Goal: Navigation & Orientation: Find specific page/section

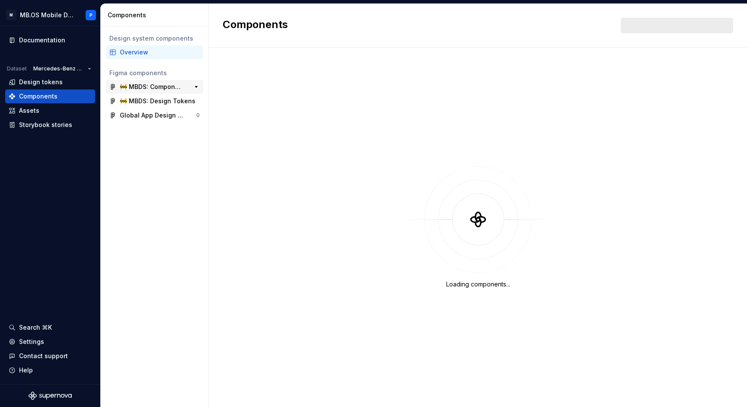
click at [153, 91] on div "🚧 MBDS: Components" at bounding box center [152, 87] width 64 height 9
click at [196, 88] on button "button" at bounding box center [196, 87] width 12 height 12
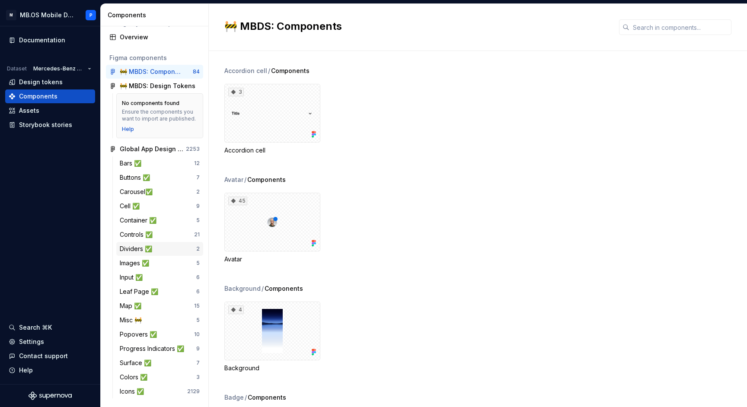
scroll to position [15, 0]
click at [197, 73] on button "button" at bounding box center [196, 72] width 12 height 12
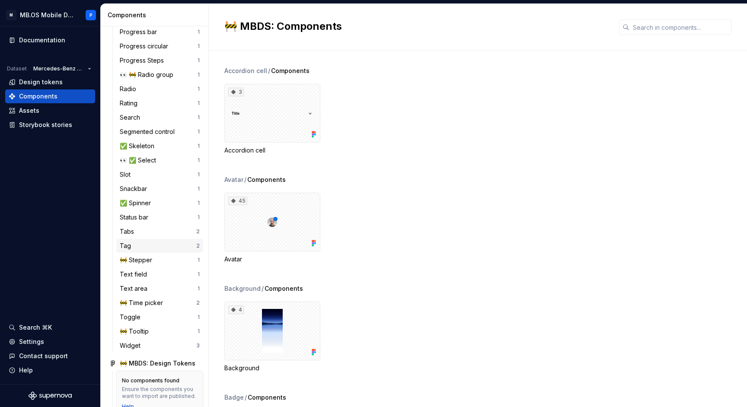
scroll to position [488, 0]
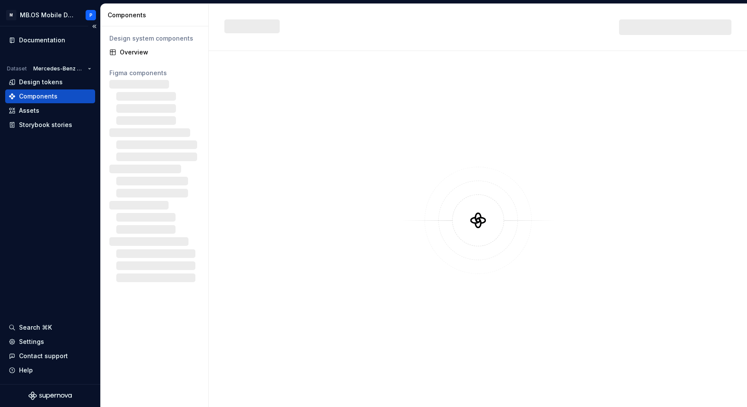
click at [54, 93] on div "Components" at bounding box center [38, 96] width 38 height 9
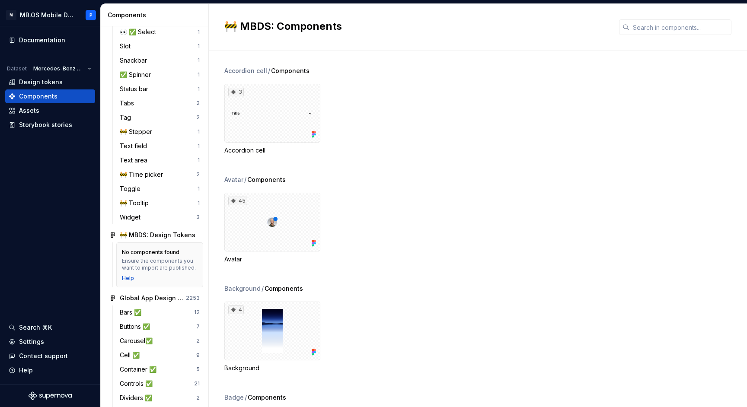
scroll to position [616, 0]
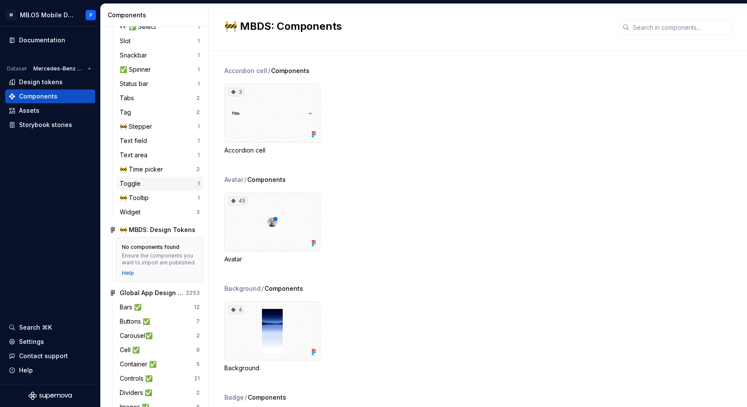
click at [133, 189] on div "Toggle 1" at bounding box center [159, 184] width 87 height 14
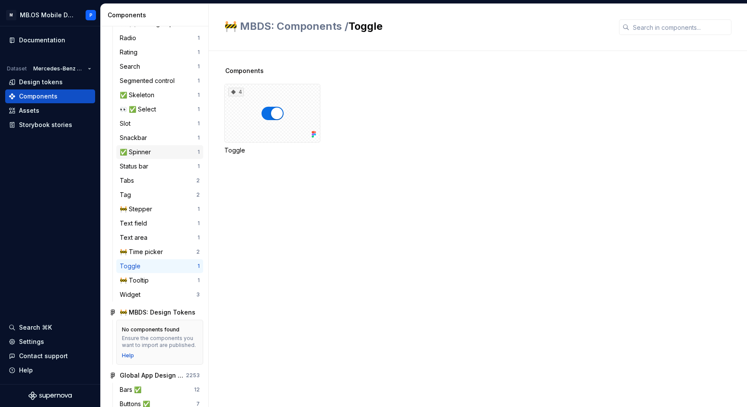
scroll to position [540, 0]
